Goal: Task Accomplishment & Management: Use online tool/utility

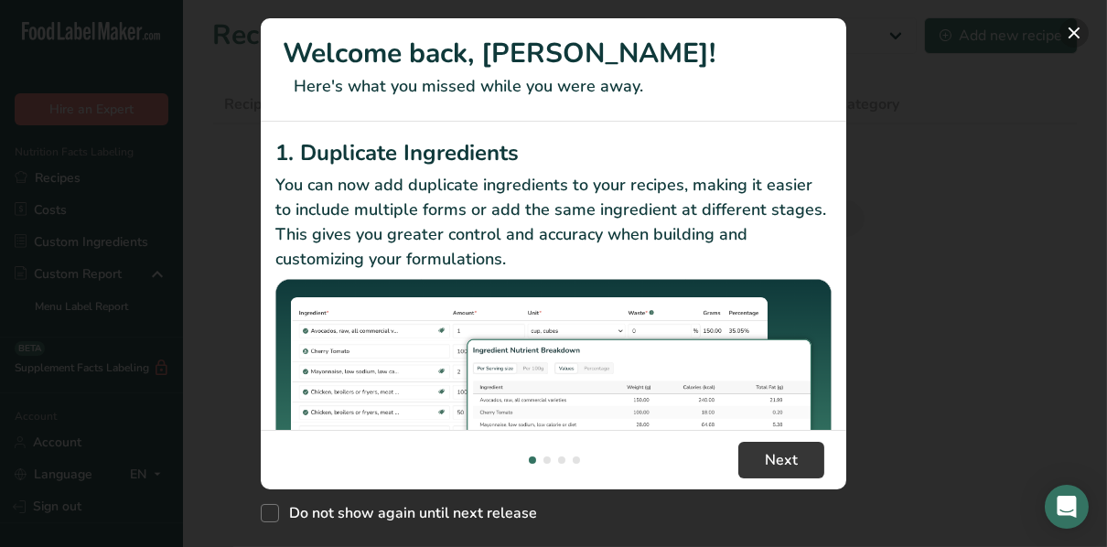
click at [1068, 39] on button "New Features" at bounding box center [1074, 32] width 29 height 29
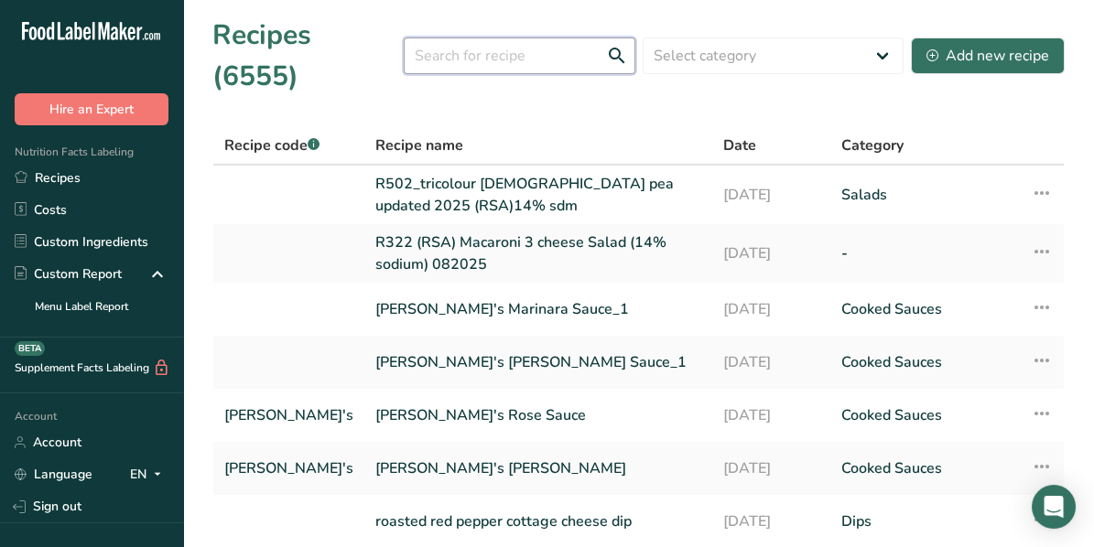
click at [444, 38] on input "text" at bounding box center [520, 56] width 232 height 37
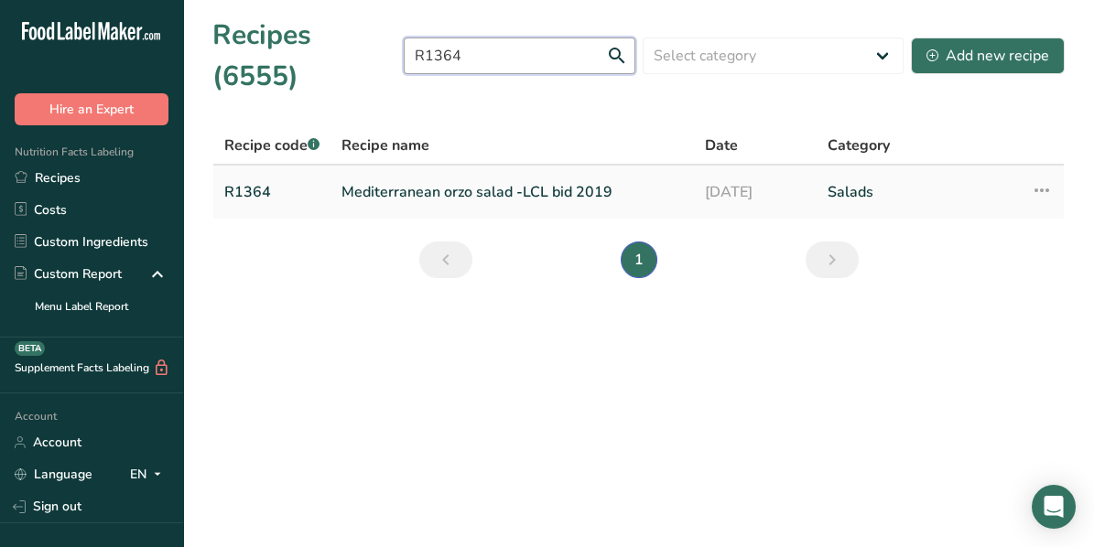
type input "R1364"
click at [249, 173] on link "R1364" at bounding box center [271, 192] width 95 height 38
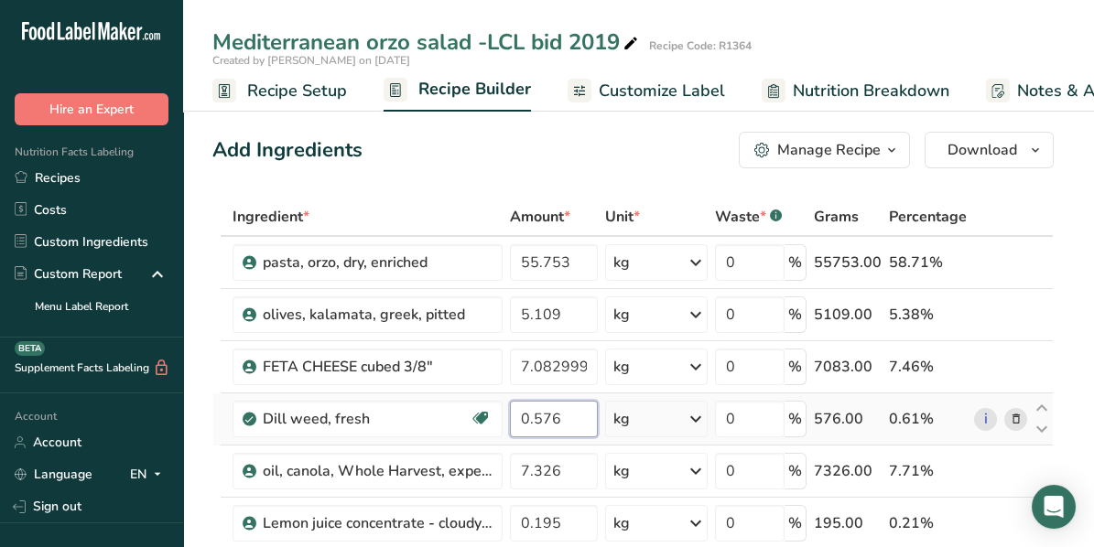
click at [549, 428] on input "0.576" at bounding box center [554, 419] width 89 height 37
type input "0.516"
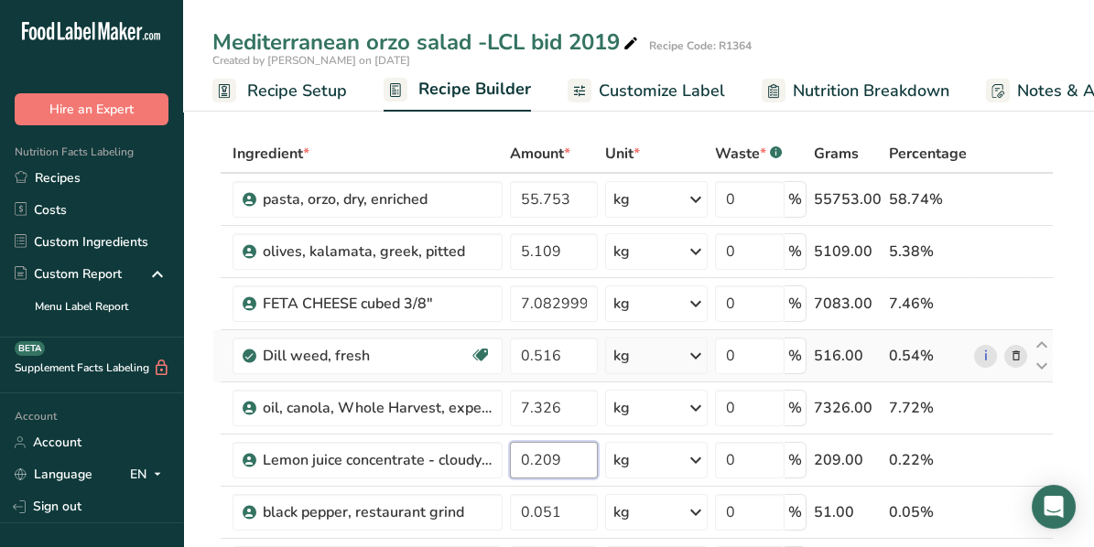
scroll to position [183, 0]
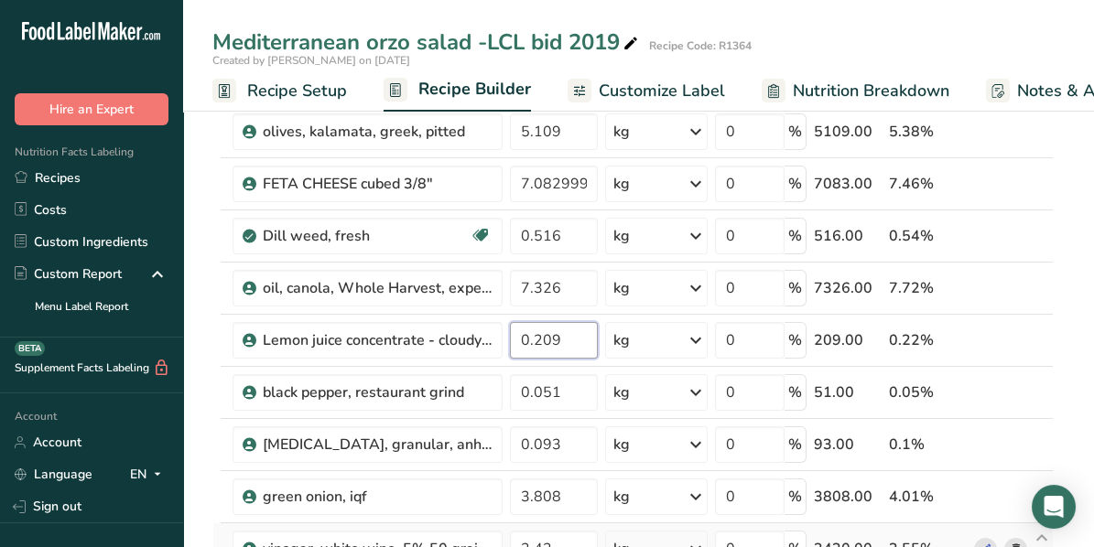
type input "0.209"
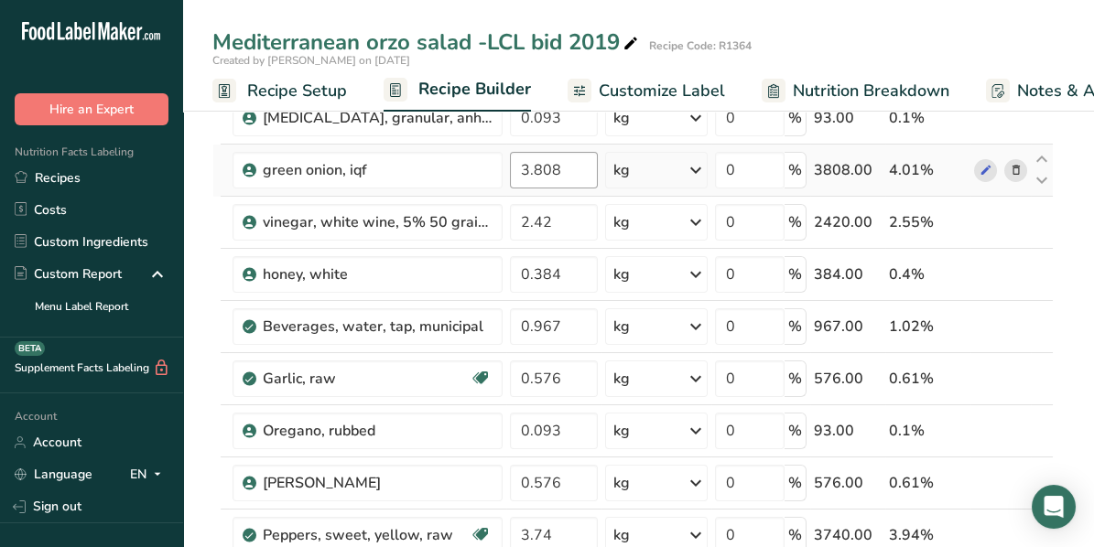
scroll to position [549, 0]
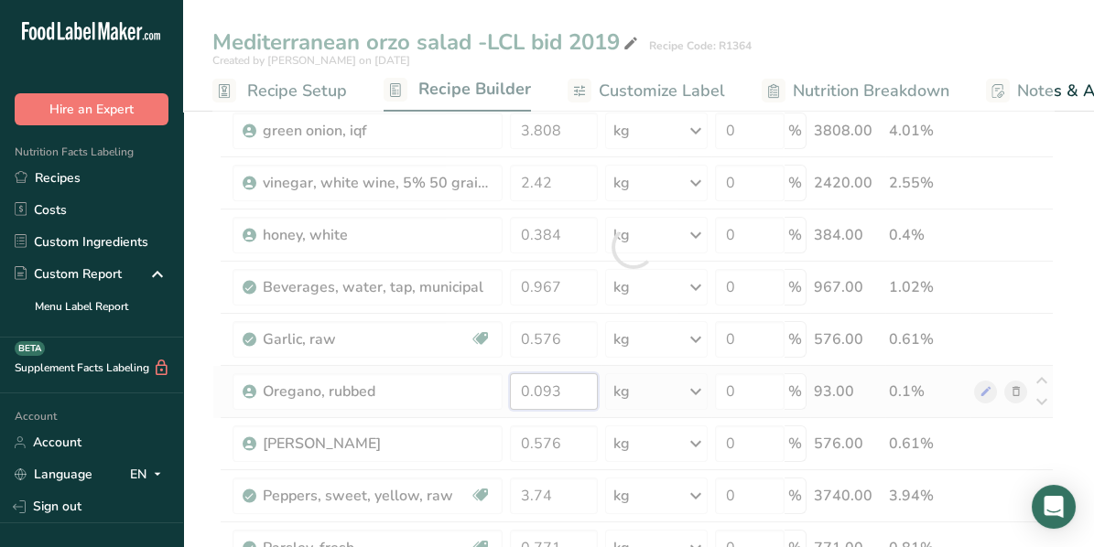
click at [568, 389] on div "Ingredient * Amount * Unit * Waste * .a-a{fill:#347362;}.b-a{fill:#fff;} Grams …" at bounding box center [632, 247] width 841 height 1197
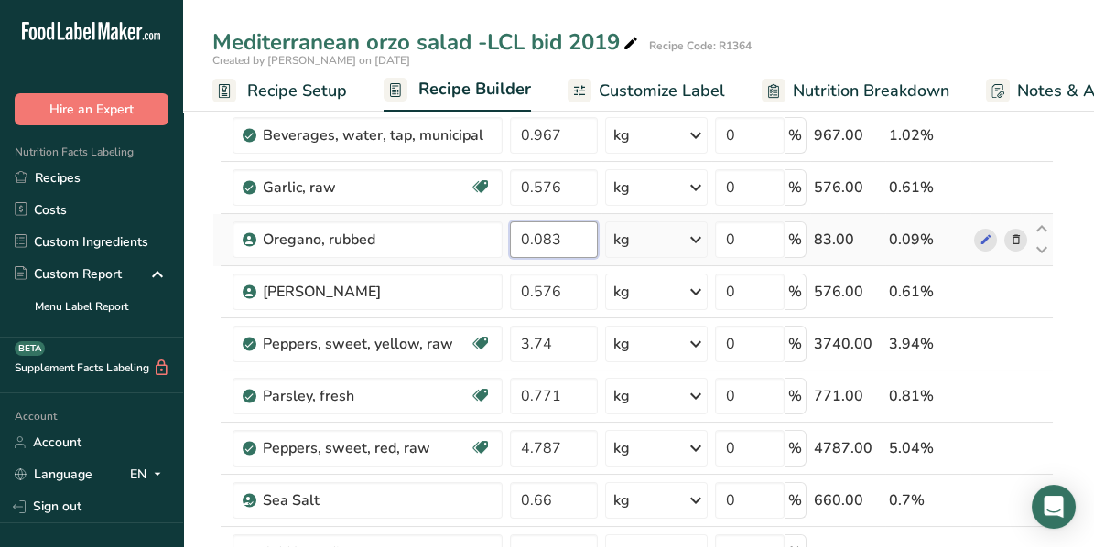
scroll to position [732, 0]
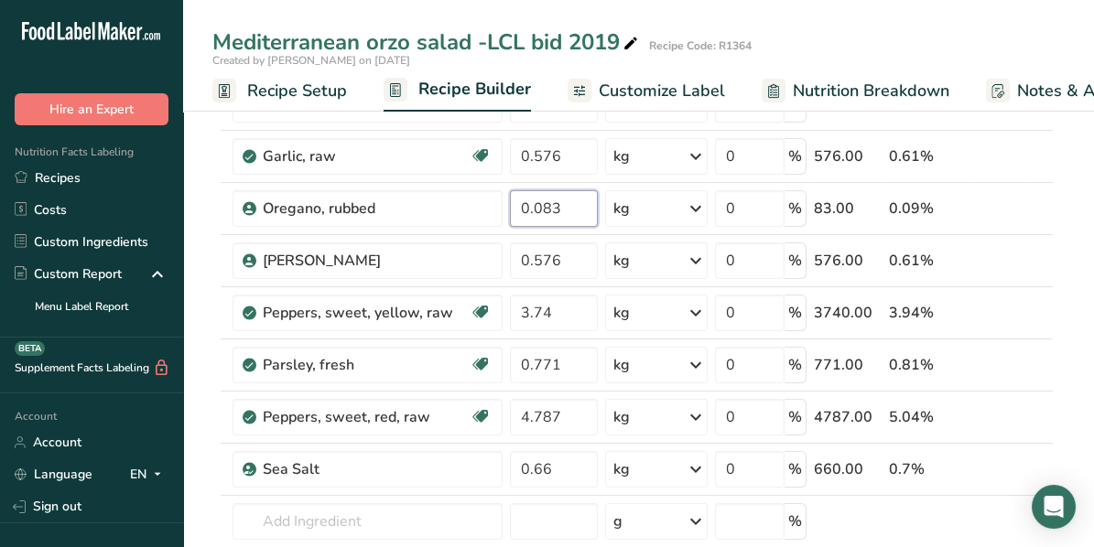
type input "0.083"
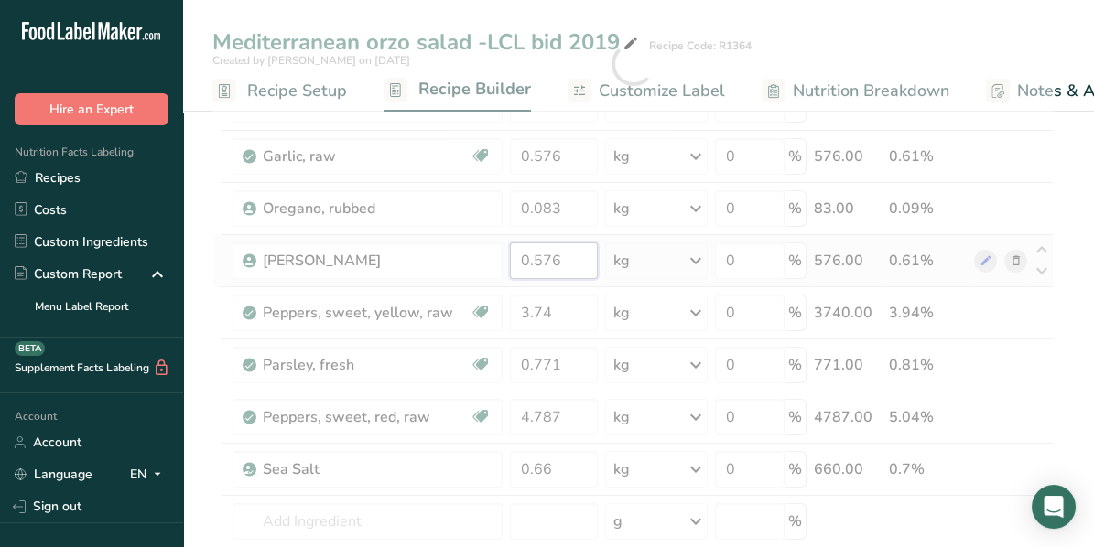
click at [558, 255] on div "Ingredient * Amount * Unit * Waste * .a-a{fill:#347362;}.b-a{fill:#fff;} Grams …" at bounding box center [632, 64] width 841 height 1197
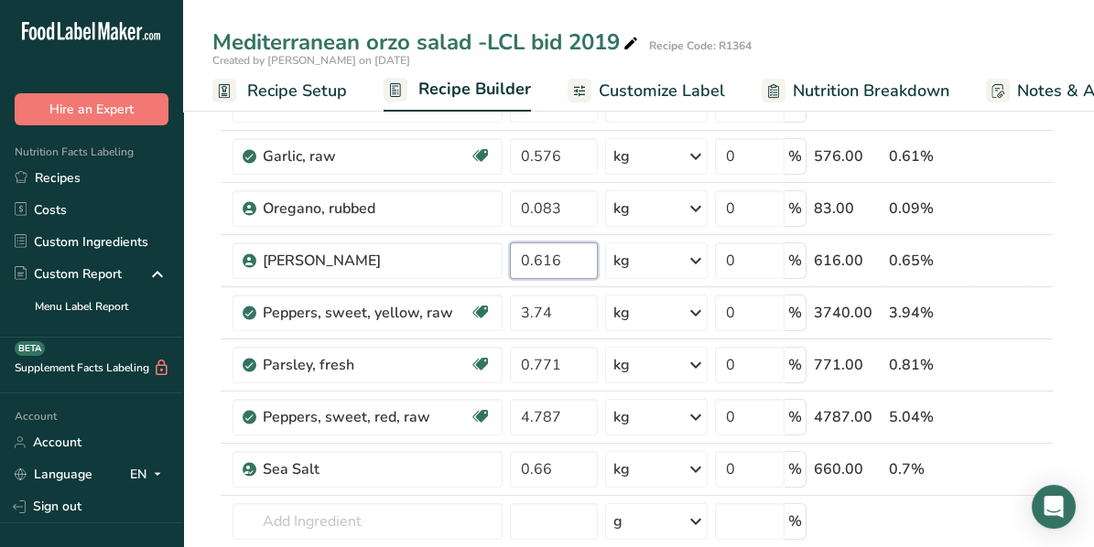
type input "0.616"
click at [572, 411] on div "Ingredient * Amount * Unit * Waste * .a-a{fill:#347362;}.b-a{fill:#fff;} Grams …" at bounding box center [632, 64] width 841 height 1197
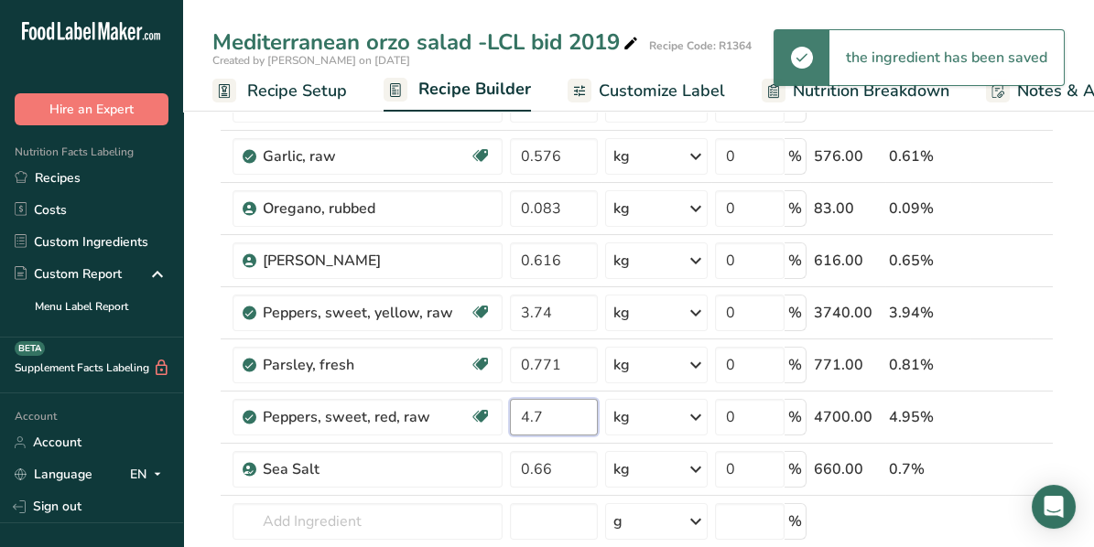
type input "4"
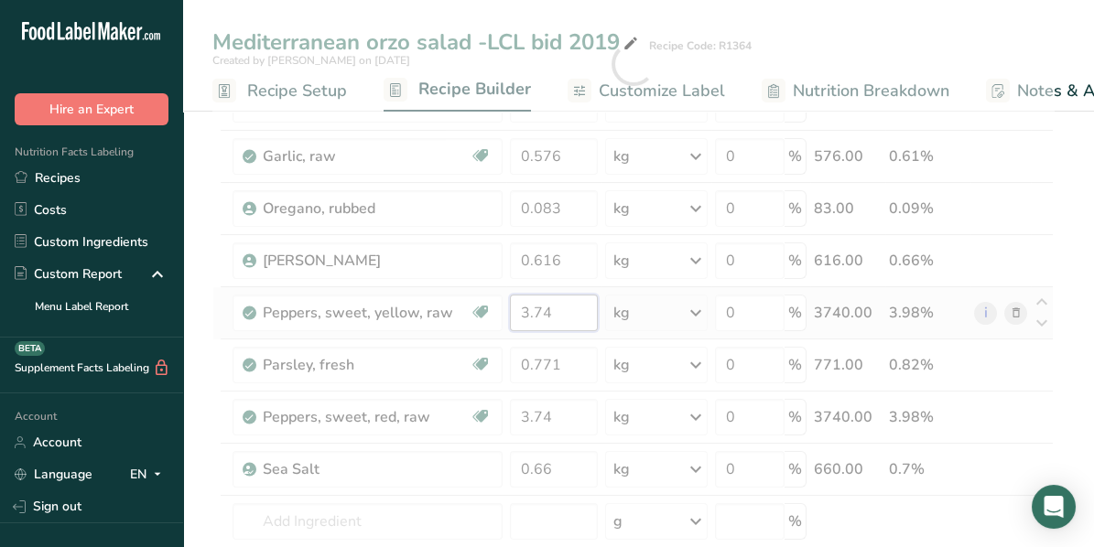
click at [574, 307] on div "Ingredient * Amount * Unit * Waste * .a-a{fill:#347362;}.b-a{fill:#fff;} Grams …" at bounding box center [632, 64] width 841 height 1197
click at [552, 414] on div "Ingredient * Amount * Unit * Waste * .a-a{fill:#347362;}.b-a{fill:#fff;} Grams …" at bounding box center [632, 64] width 841 height 1197
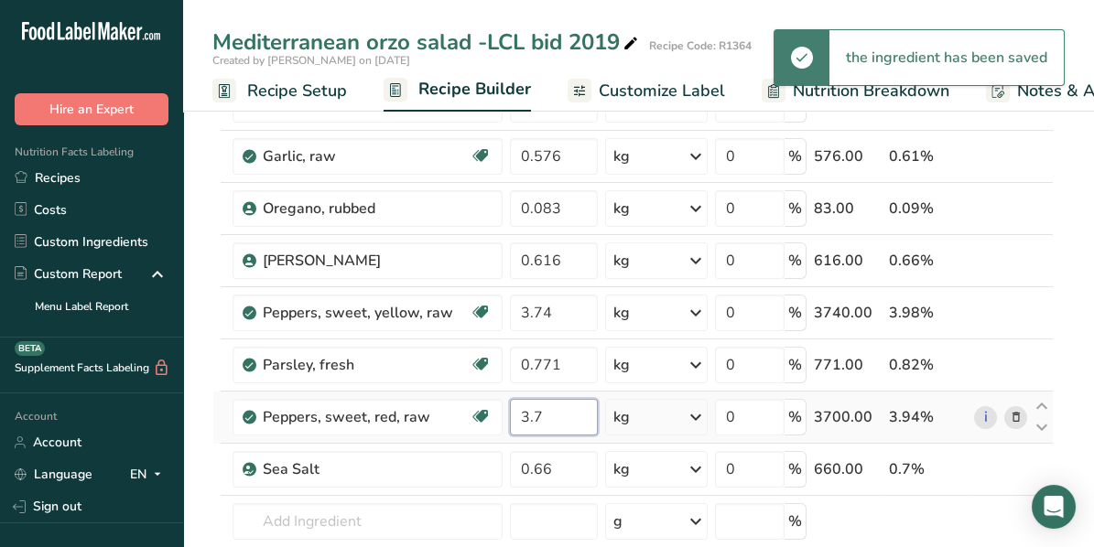
type input "3"
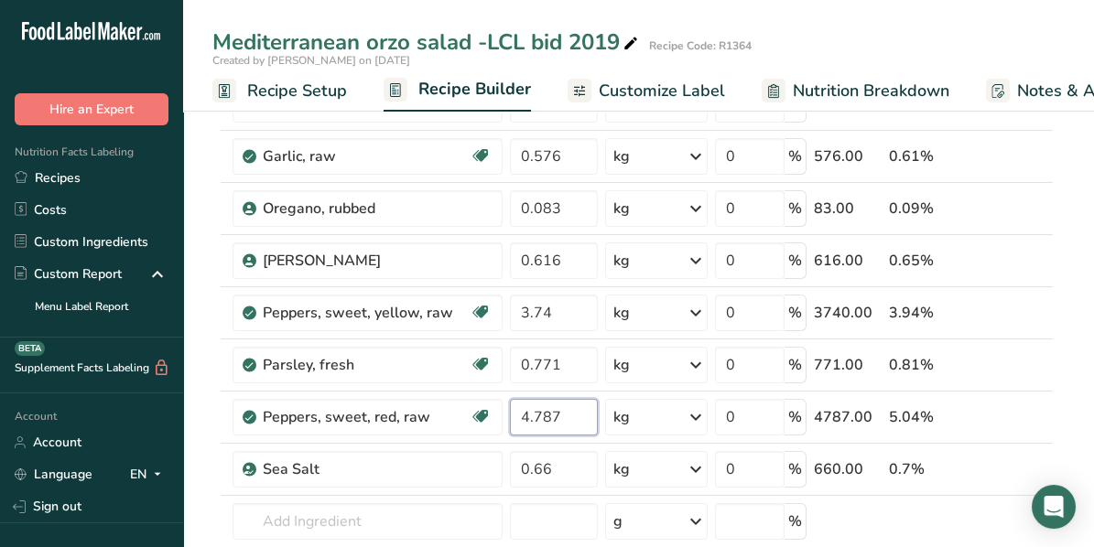
type input "4.787"
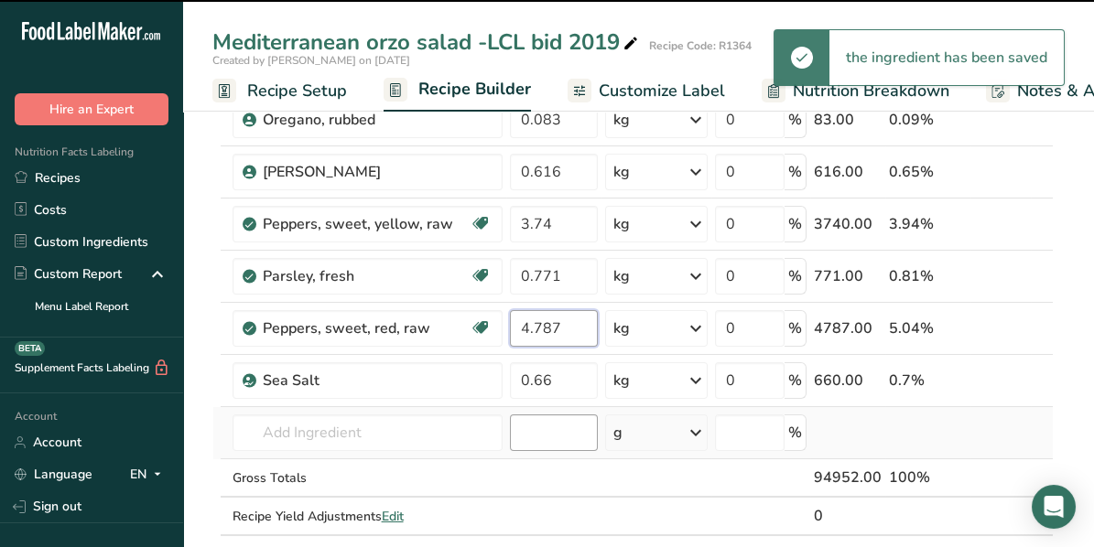
scroll to position [824, 0]
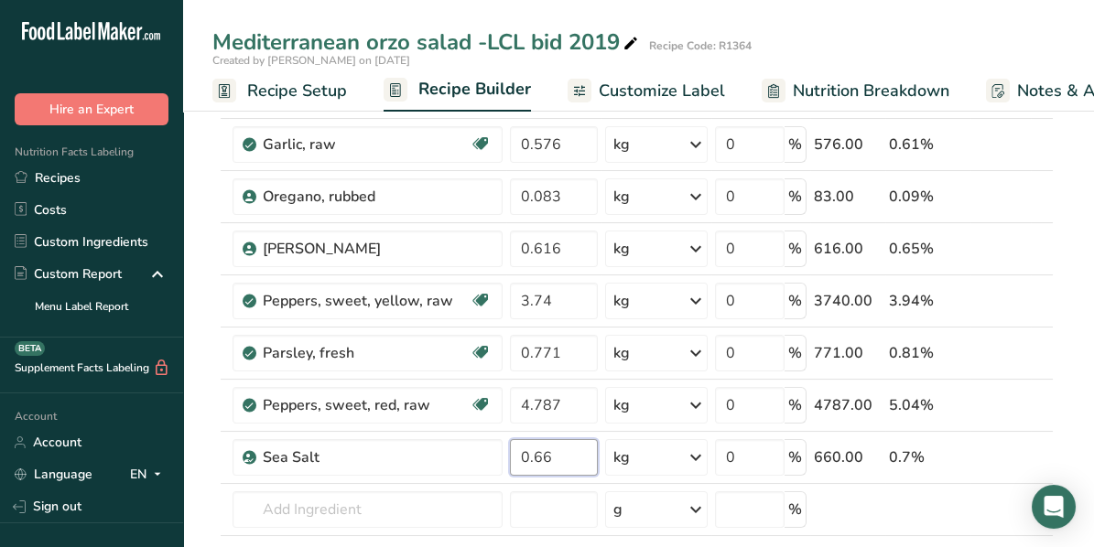
scroll to position [732, 0]
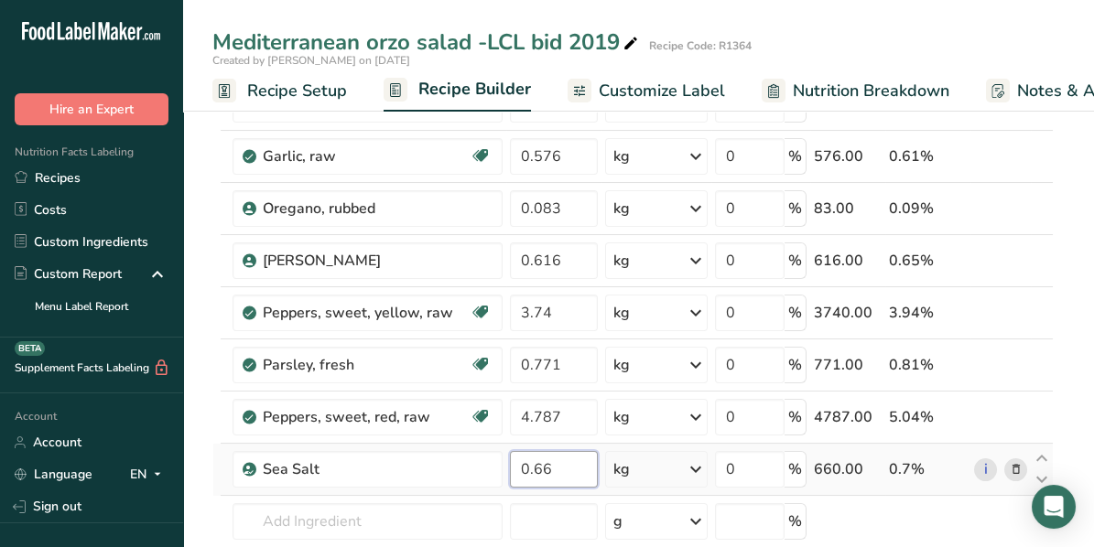
click at [554, 457] on input "0.66" at bounding box center [554, 469] width 89 height 37
click at [1036, 380] on div "Ingredient * Amount * Unit * Waste * .a-a{fill:#347362;}.b-a{fill:#fff;} Grams …" at bounding box center [632, 64] width 841 height 1197
click at [540, 461] on input "0.460" at bounding box center [554, 469] width 89 height 37
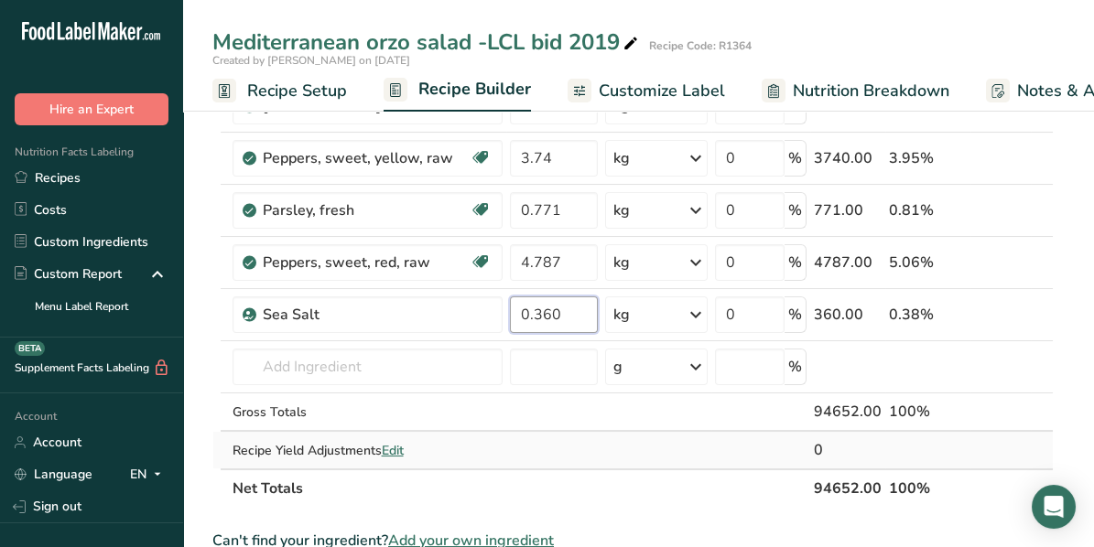
scroll to position [915, 0]
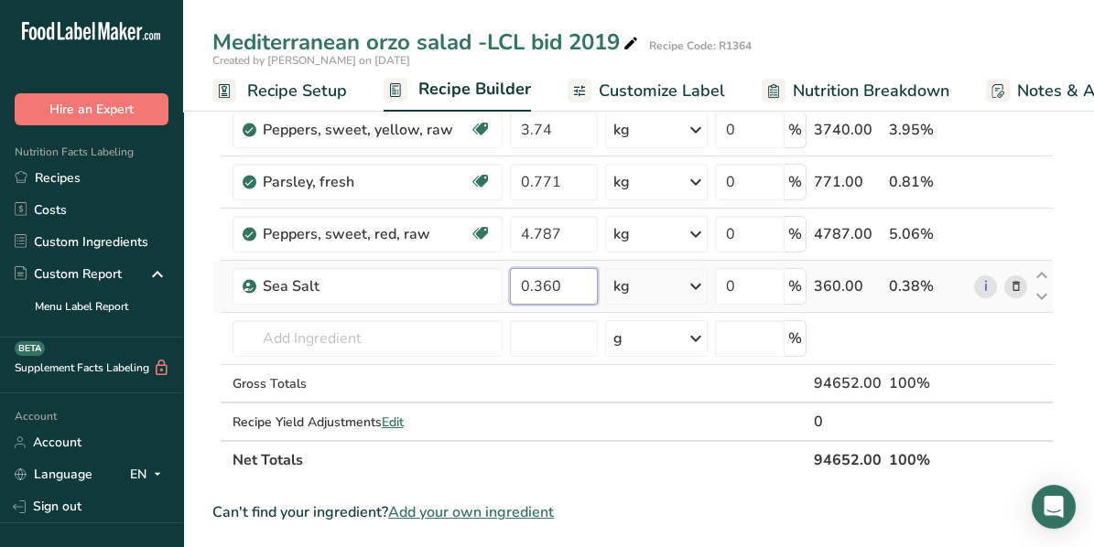
click at [545, 277] on input "0.360" at bounding box center [554, 286] width 89 height 37
click at [547, 274] on input "0.370" at bounding box center [554, 286] width 89 height 37
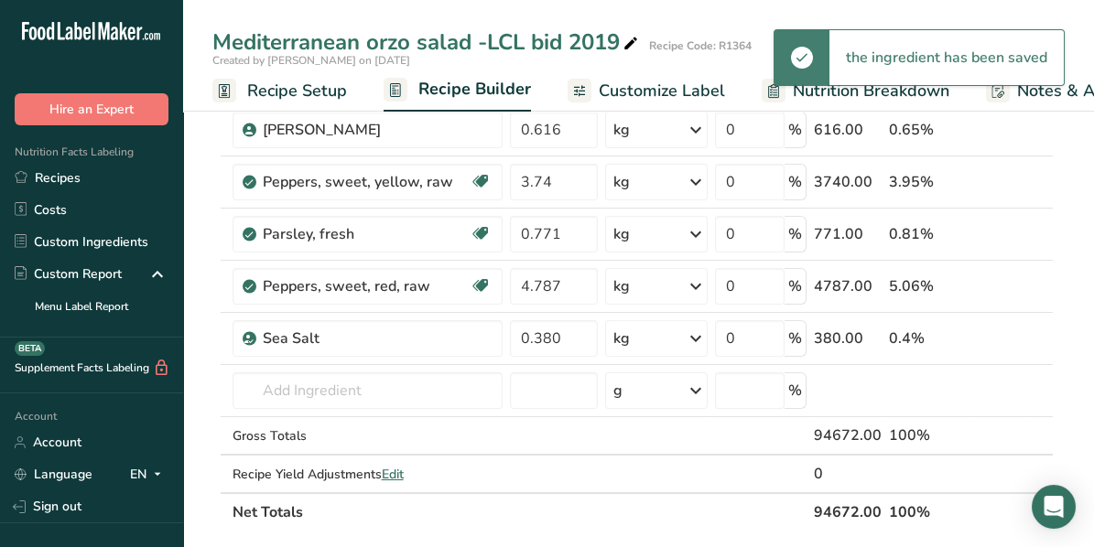
scroll to position [824, 0]
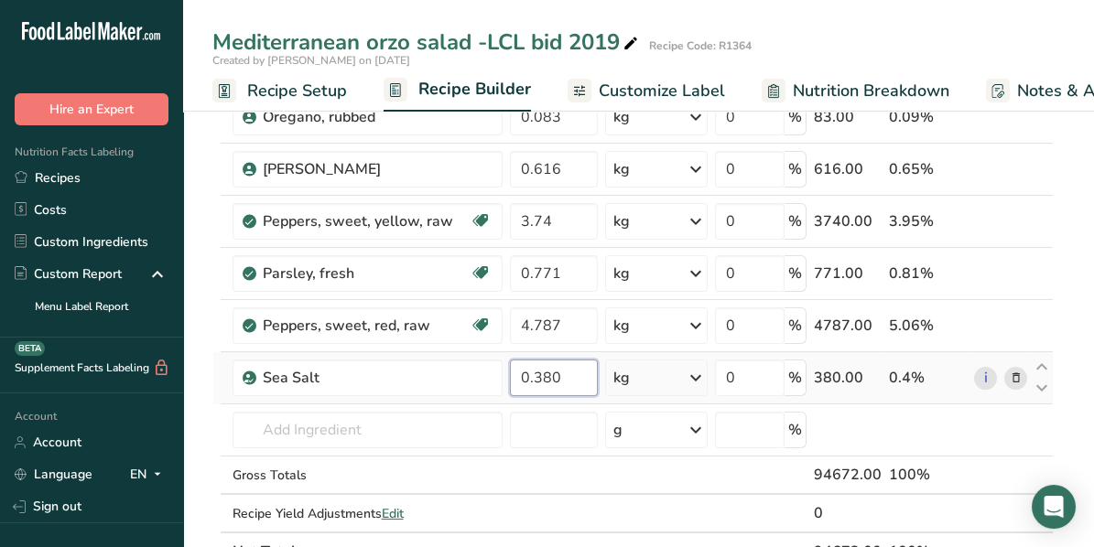
click at [556, 367] on input "0.380" at bounding box center [554, 378] width 89 height 37
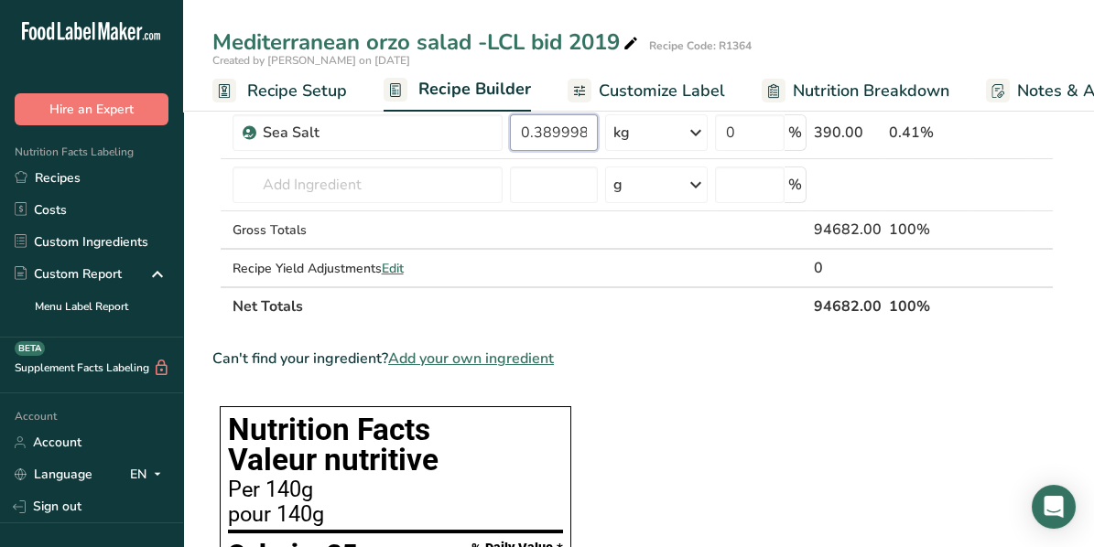
scroll to position [1098, 0]
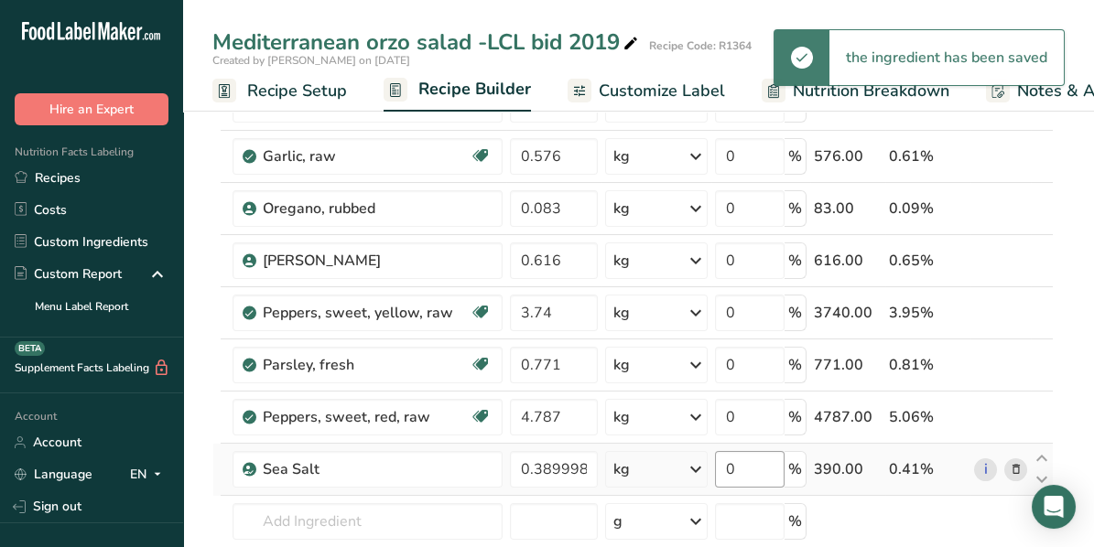
scroll to position [732, 0]
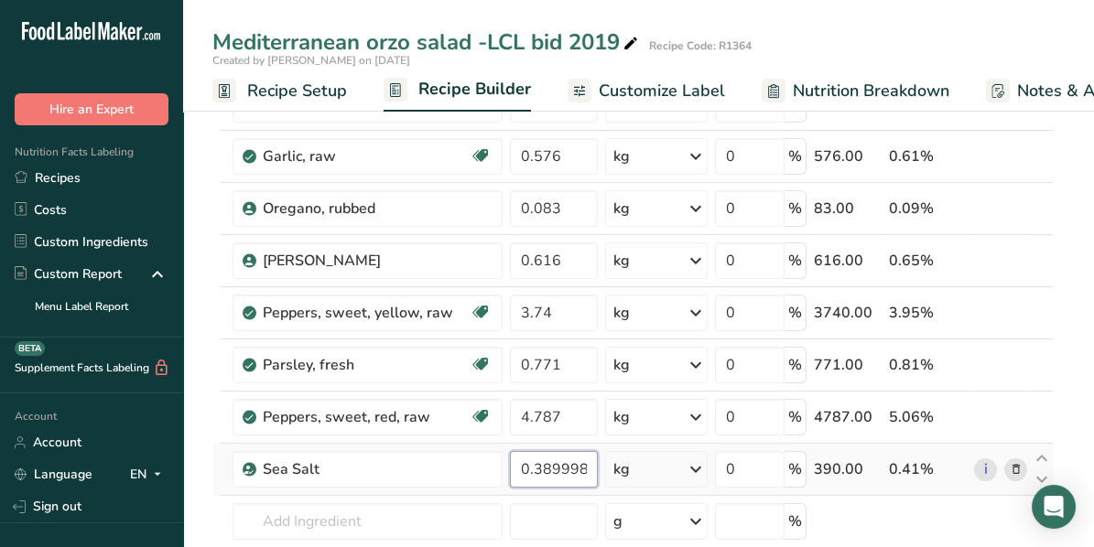
click at [586, 458] on input "0.389998" at bounding box center [554, 469] width 89 height 37
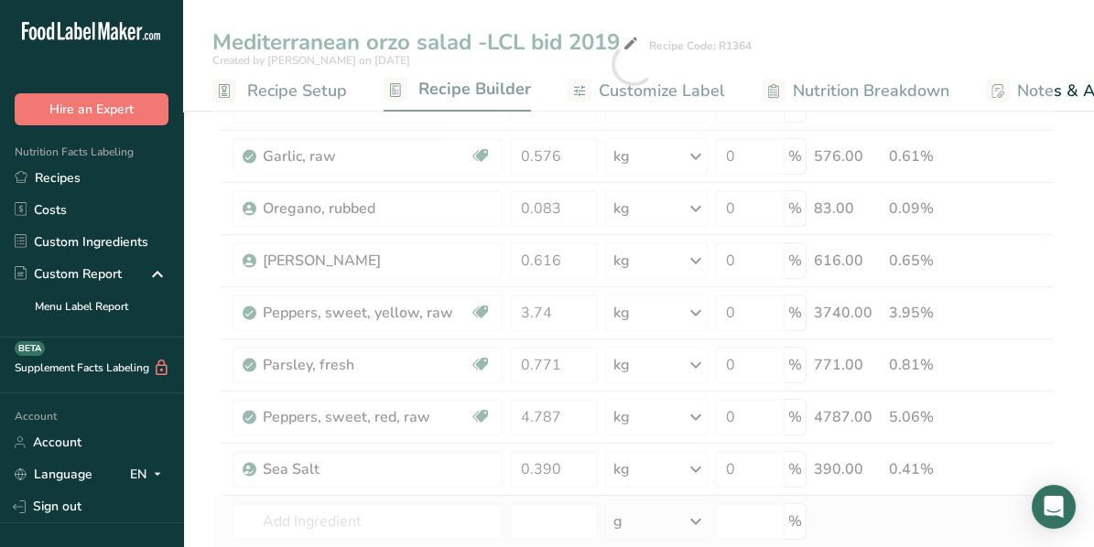
click at [912, 502] on div "Ingredient * Amount * Unit * Waste * .a-a{fill:#347362;}.b-a{fill:#fff;} Grams …" at bounding box center [632, 64] width 841 height 1197
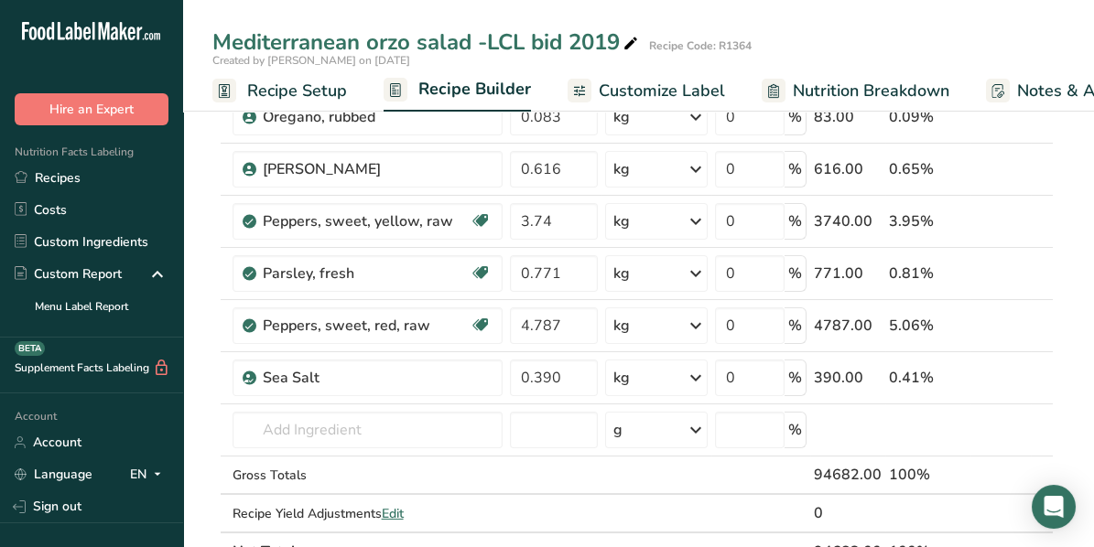
scroll to position [824, 0]
click at [560, 372] on input "0.390" at bounding box center [554, 378] width 89 height 37
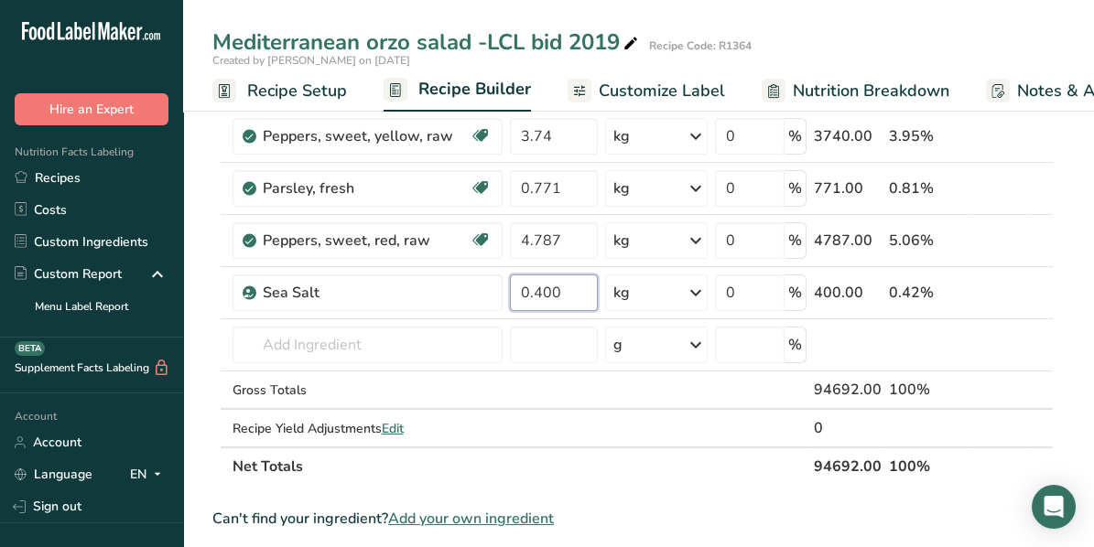
scroll to position [1006, 0]
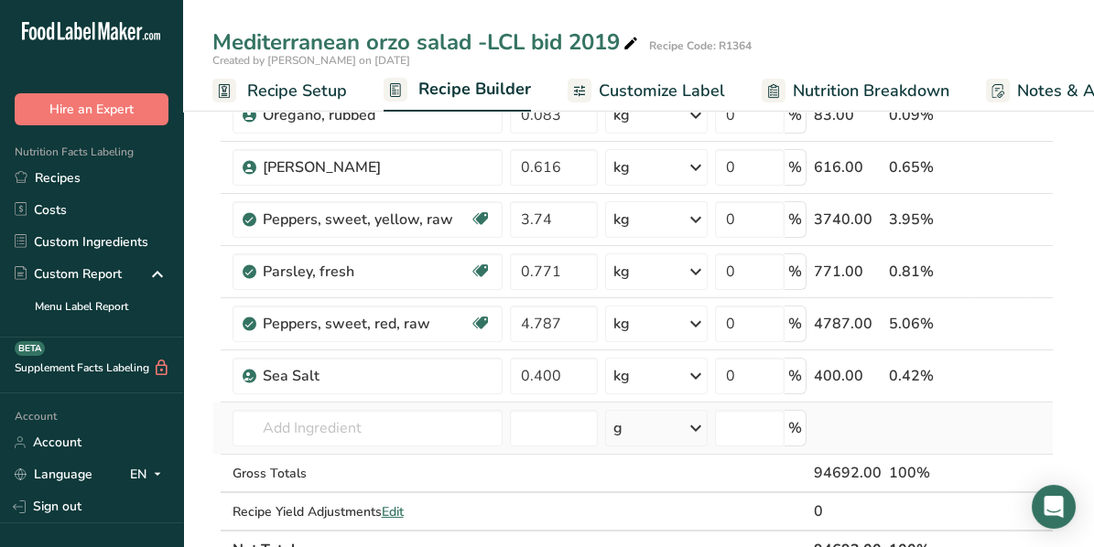
scroll to position [824, 0]
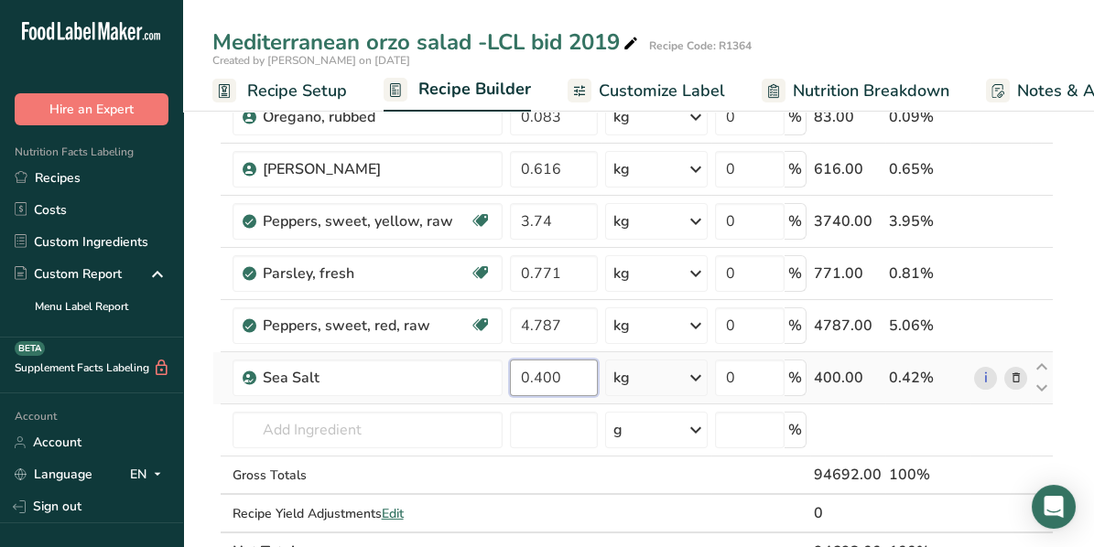
click at [568, 372] on input "0.400" at bounding box center [554, 378] width 89 height 37
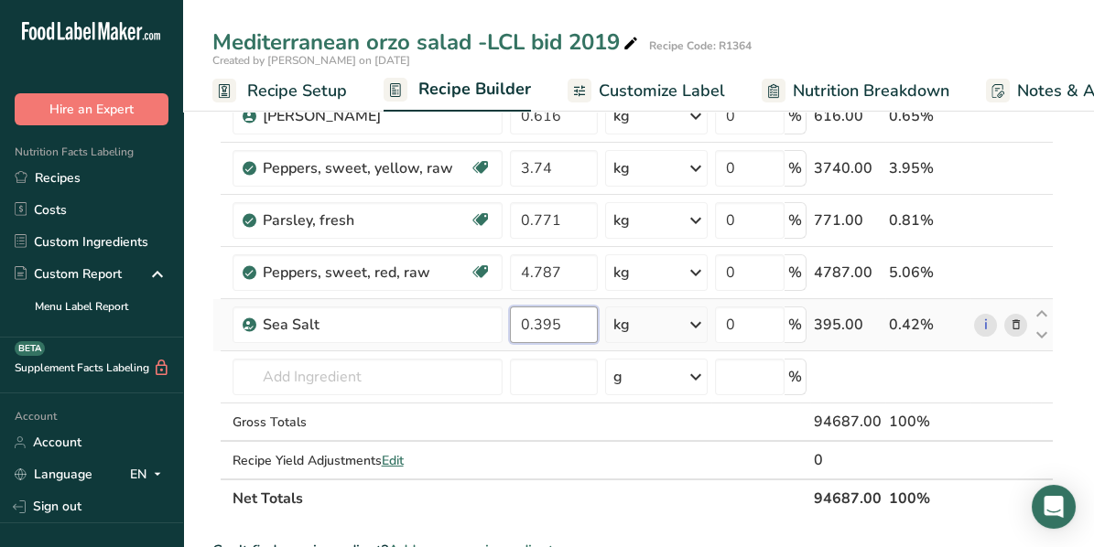
scroll to position [1006, 0]
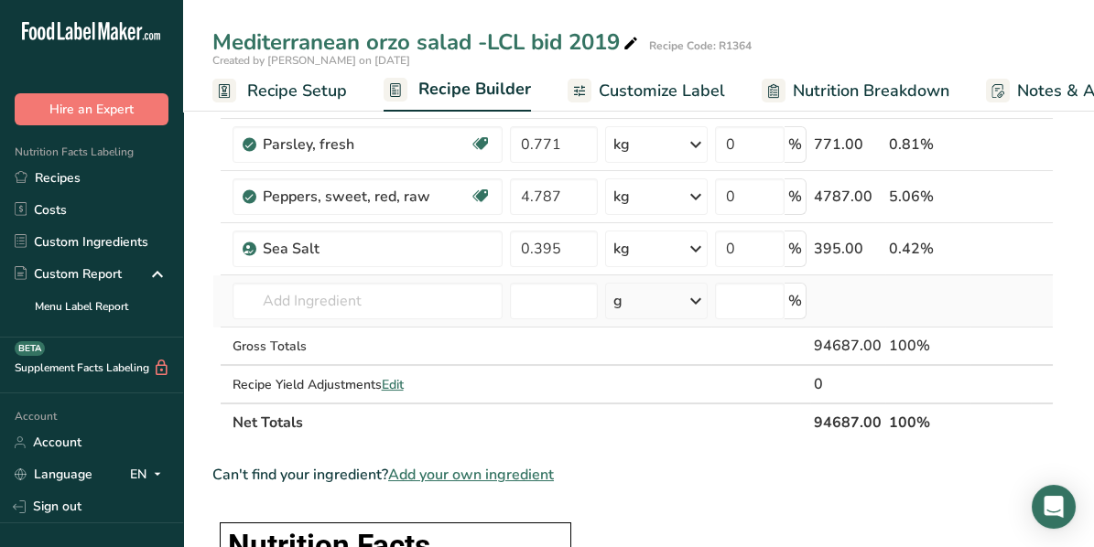
scroll to position [915, 0]
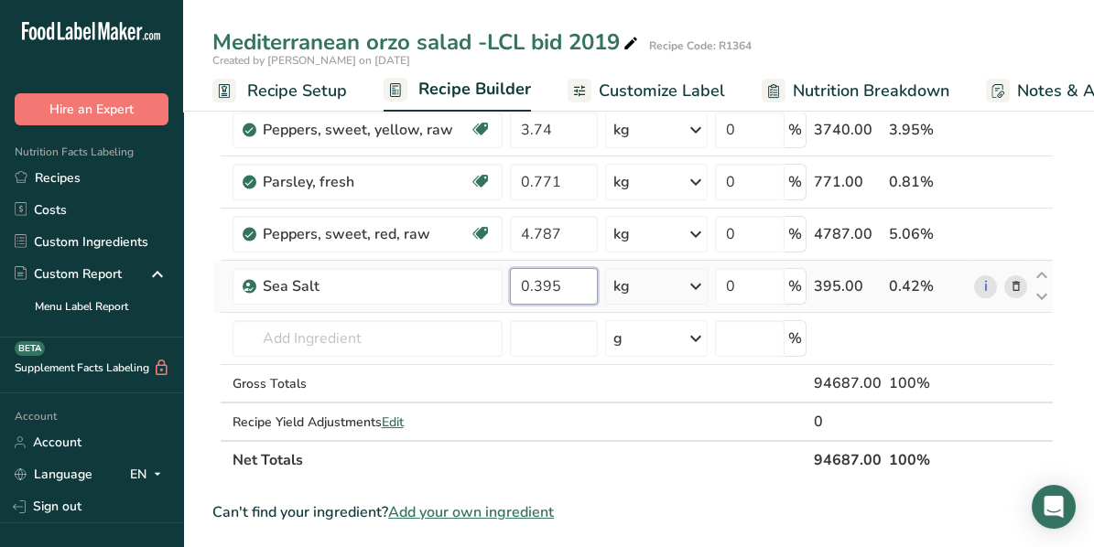
click at [566, 276] on input "0.395" at bounding box center [554, 286] width 89 height 37
click at [556, 281] on input "0.603" at bounding box center [554, 286] width 89 height 37
type input "0.605"
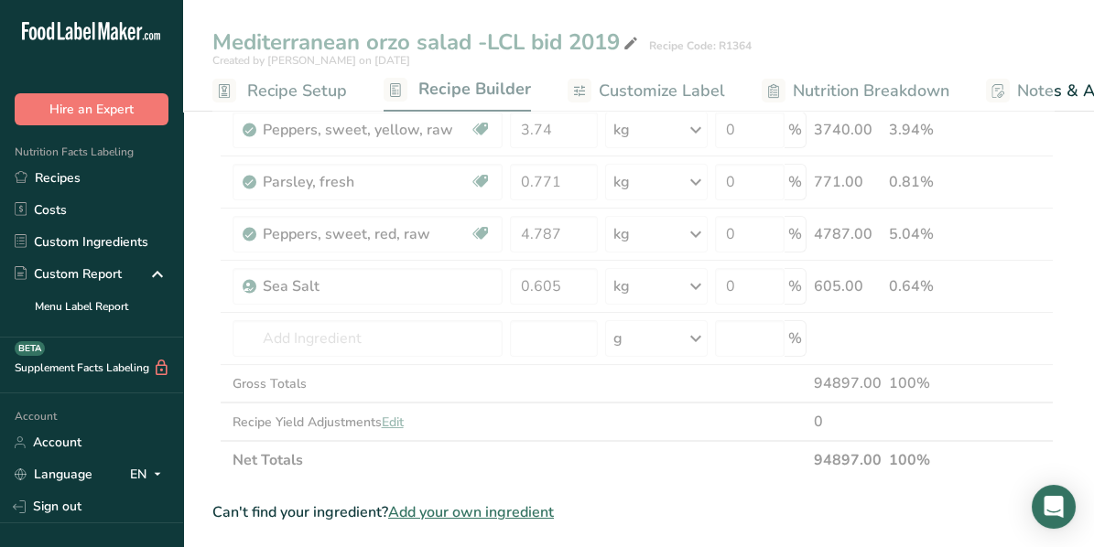
click at [739, 513] on div "Can't find your ingredient? Add your own ingredient" at bounding box center [632, 513] width 841 height 22
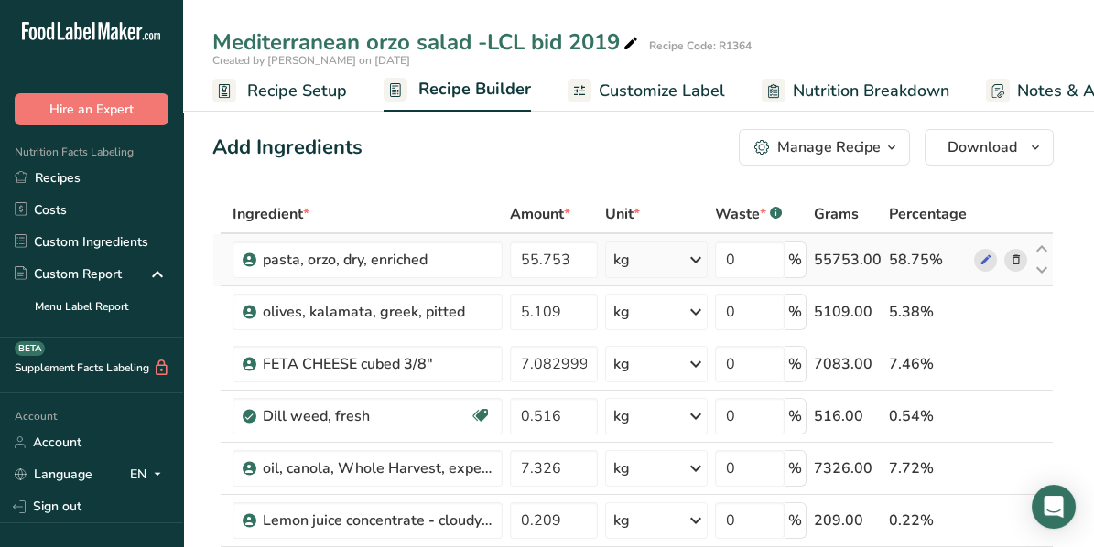
scroll to position [0, 0]
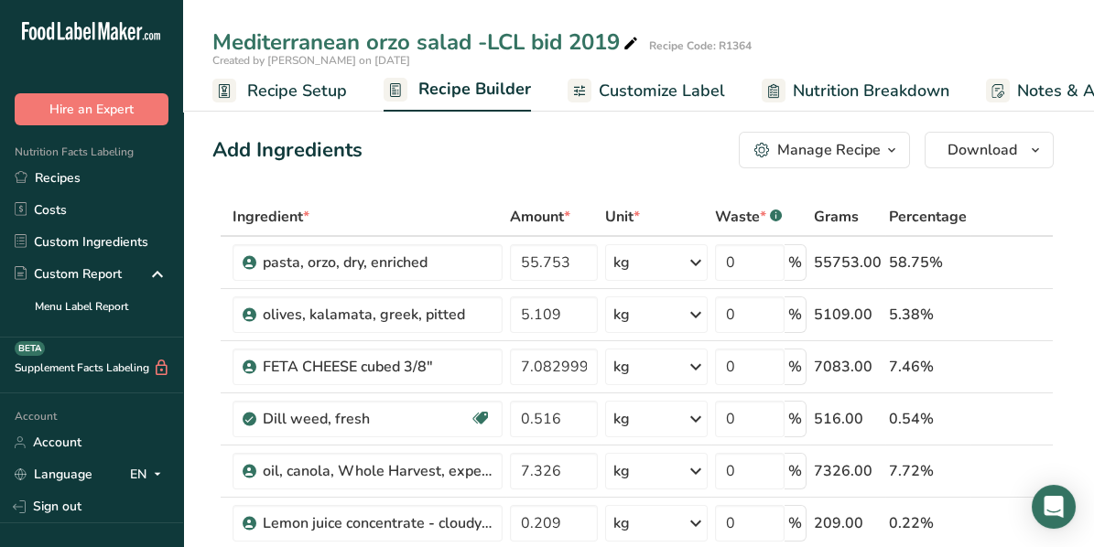
click at [629, 40] on icon at bounding box center [630, 44] width 16 height 26
click at [212, 38] on input "Mediterranean Orzo Salad" at bounding box center [583, 42] width 742 height 33
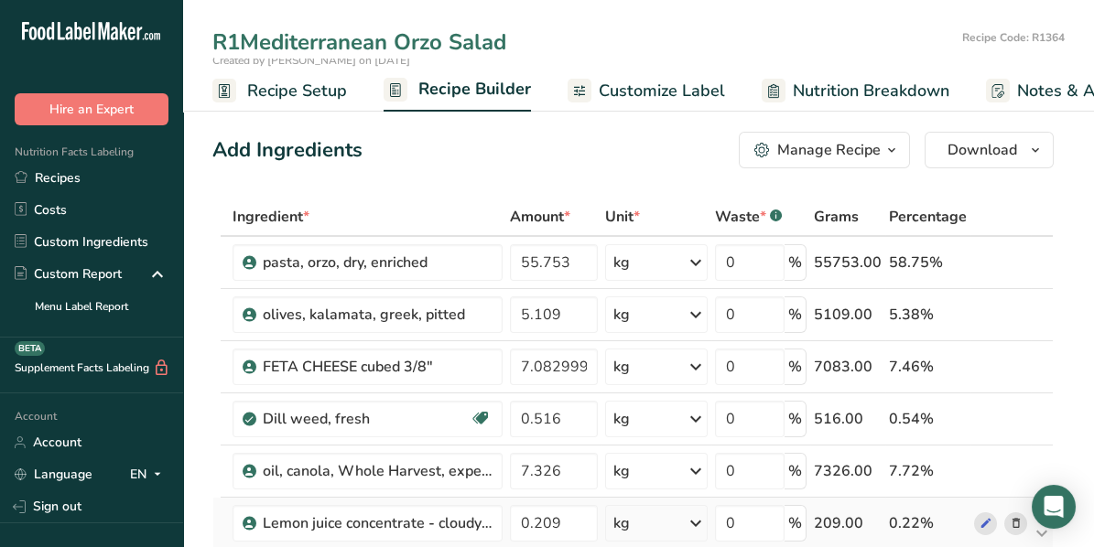
type input "R1Mediterranean Orzo Salad"
click at [237, 42] on div "R1Mediterranean Orzo Salad" at bounding box center [370, 42] width 316 height 33
click at [238, 40] on input "R1Mediterranean Orzo Salad" at bounding box center [583, 42] width 742 height 33
click at [564, 42] on input "R1364 Mediterranean Orzo Salad" at bounding box center [583, 42] width 742 height 33
type input "R1364 Mediterranean Orzo Salad (2025)"
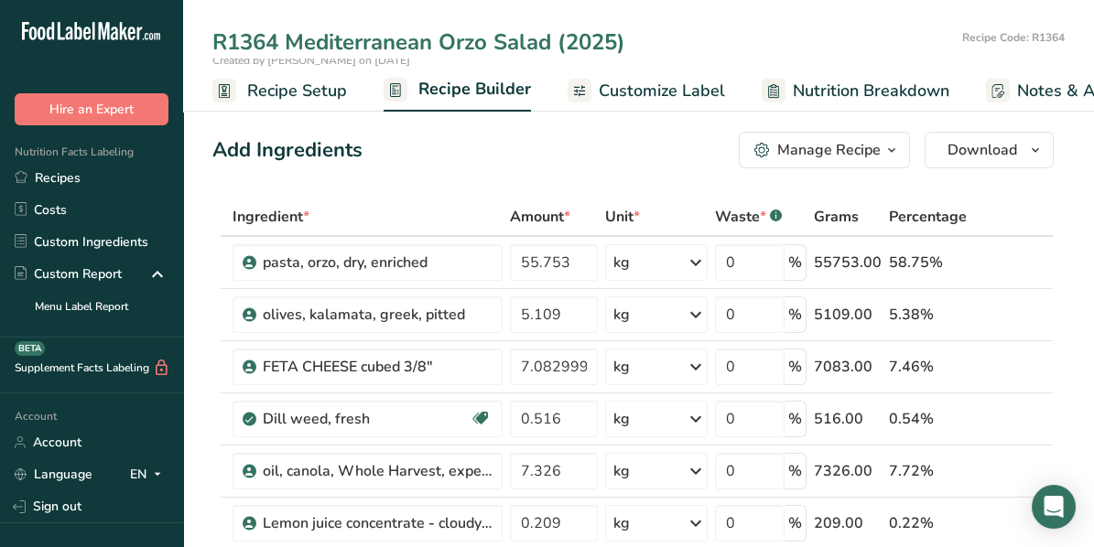
click at [889, 149] on icon "button" at bounding box center [891, 150] width 15 height 23
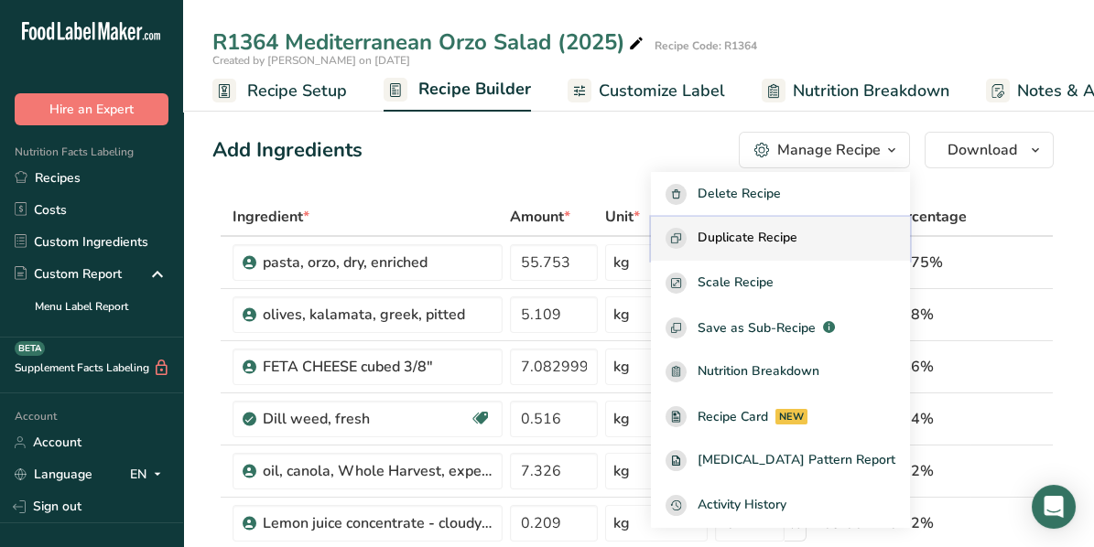
click at [786, 239] on span "Duplicate Recipe" at bounding box center [747, 238] width 100 height 21
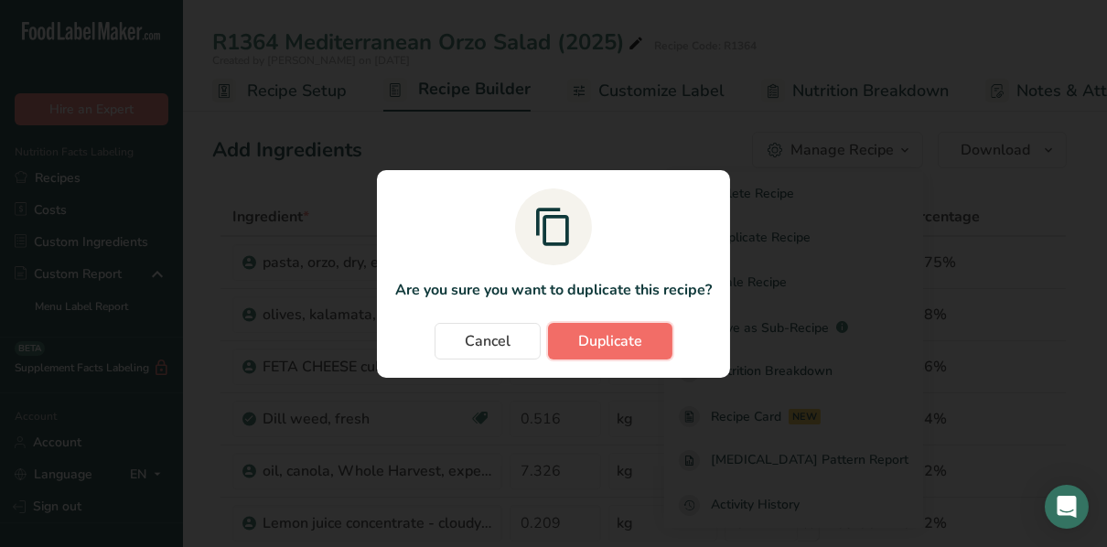
click at [638, 330] on span "Duplicate" at bounding box center [610, 341] width 64 height 22
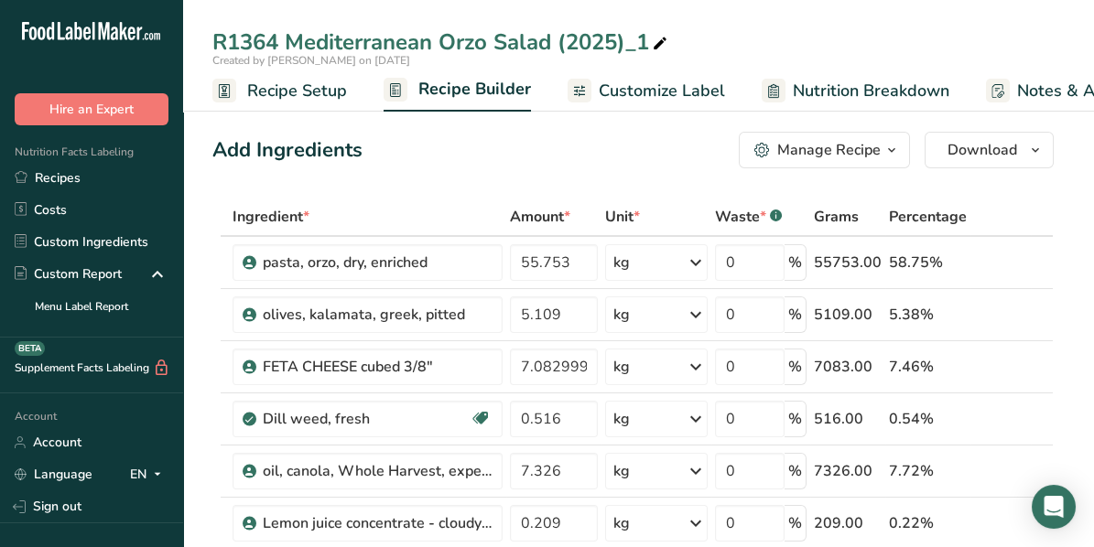
click at [649, 38] on div "R1364 Mediterranean Orzo Salad (2025)_1" at bounding box center [441, 42] width 458 height 33
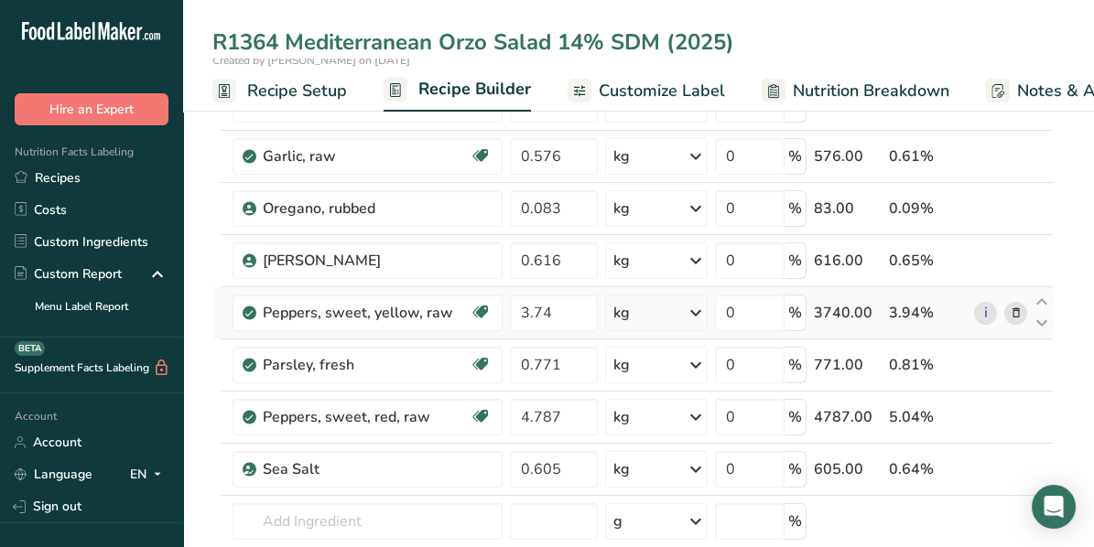
scroll to position [824, 0]
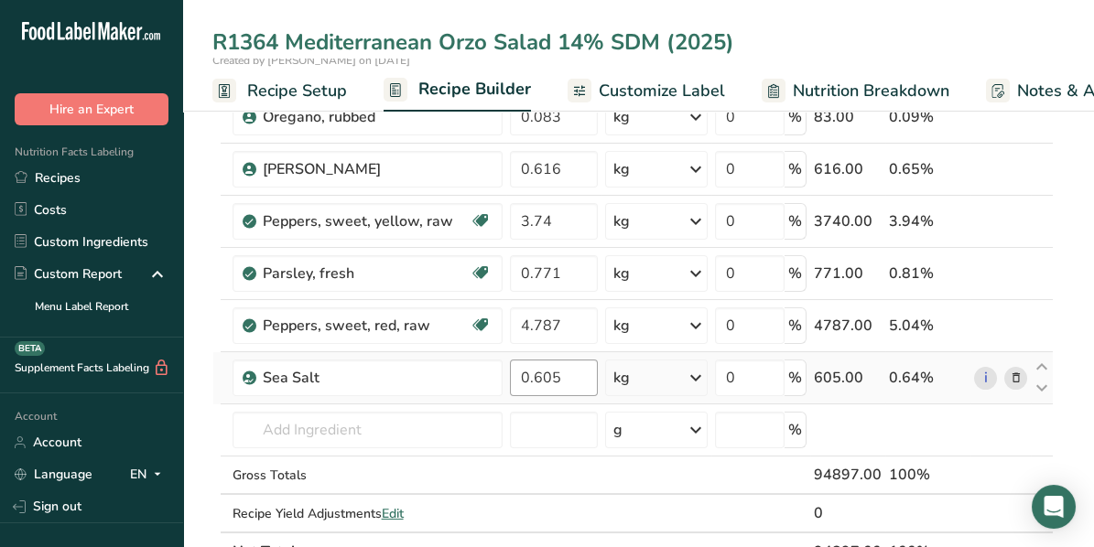
type input "R1364 Mediterranean Orzo Salad 14% SDM (2025)"
click at [571, 369] on input "0.605" at bounding box center [554, 378] width 89 height 37
type input "0.395"
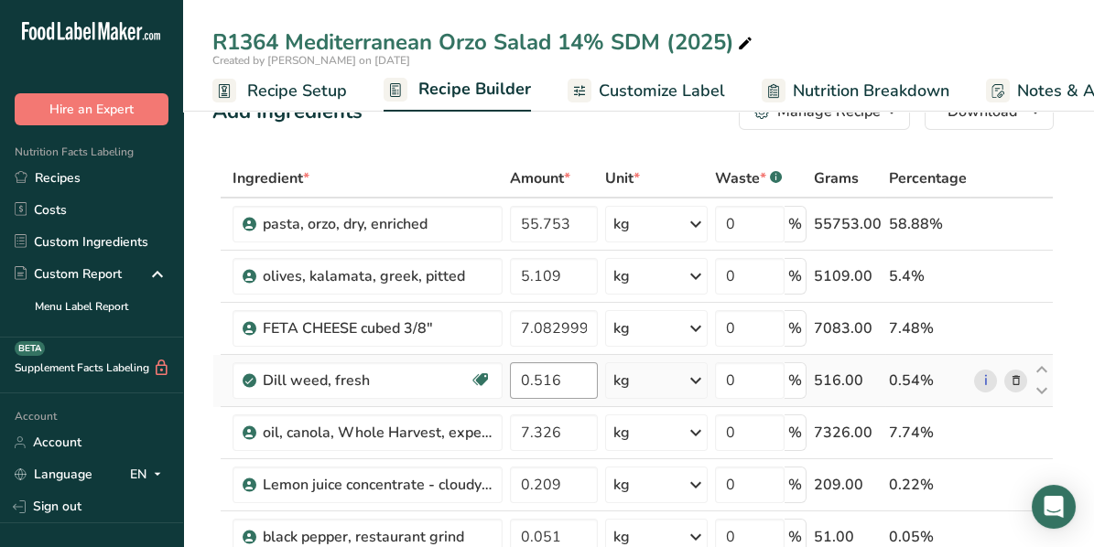
scroll to position [0, 0]
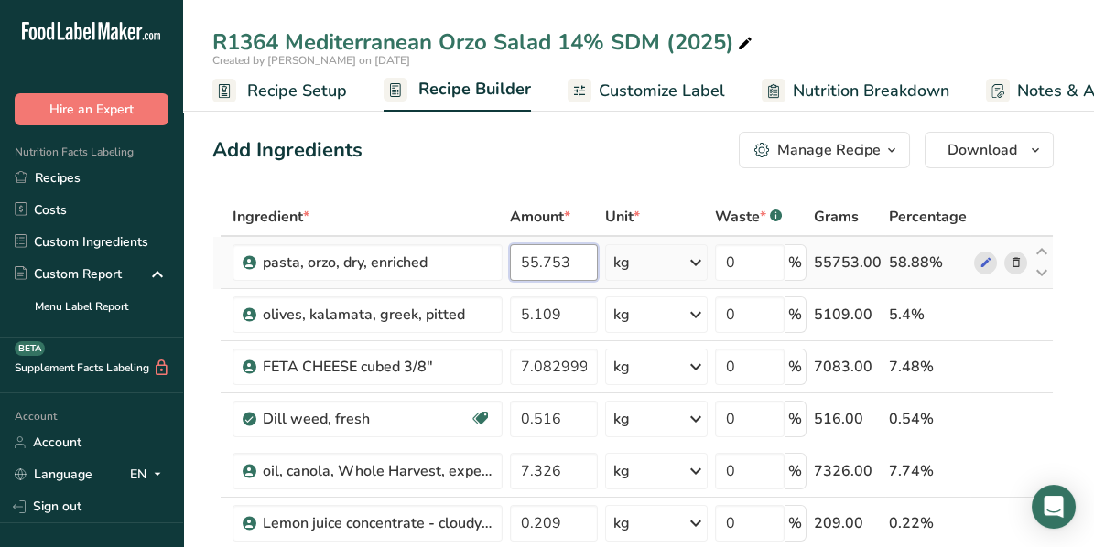
click at [549, 260] on input "55.753" at bounding box center [554, 262] width 89 height 37
type input "55.853"
